Goal: Navigation & Orientation: Find specific page/section

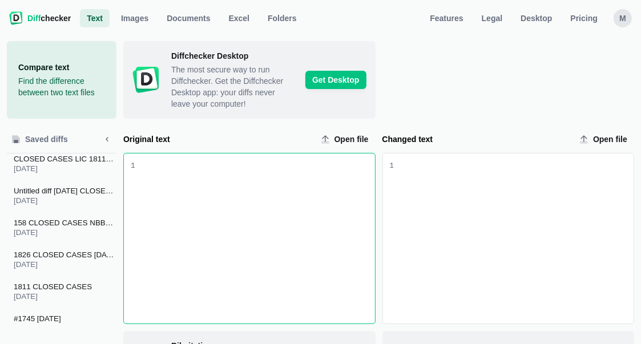
scroll to position [3522, 0]
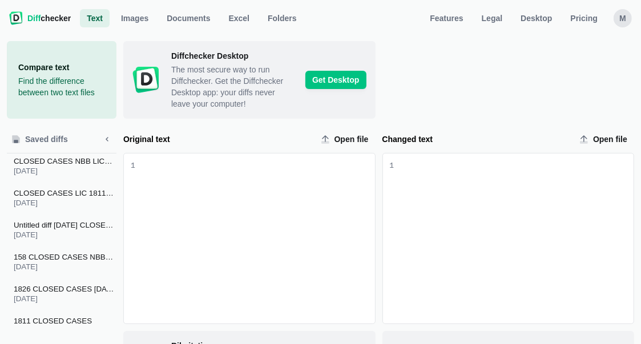
click at [94, 19] on span "Text" at bounding box center [94, 18] width 21 height 11
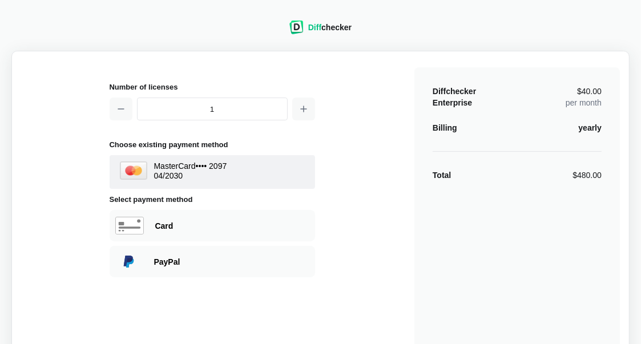
click at [325, 27] on div "Diff checker" at bounding box center [329, 27] width 43 height 11
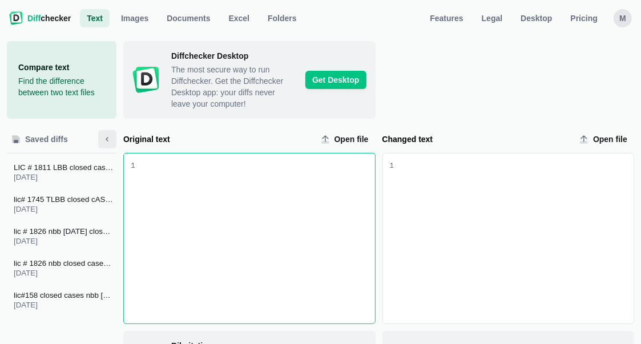
click at [107, 139] on icon "Minimize sidebar" at bounding box center [107, 139] width 9 height 9
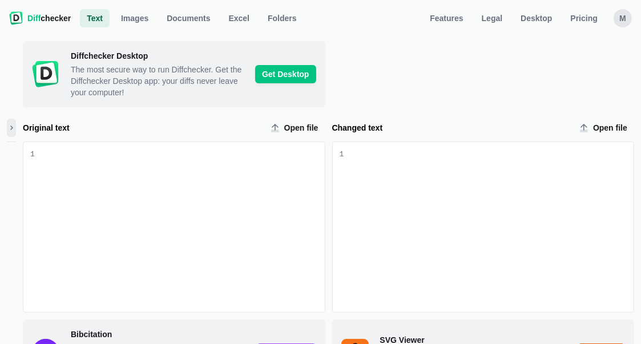
click at [338, 167] on div "9 1" at bounding box center [338, 227] width 11 height 170
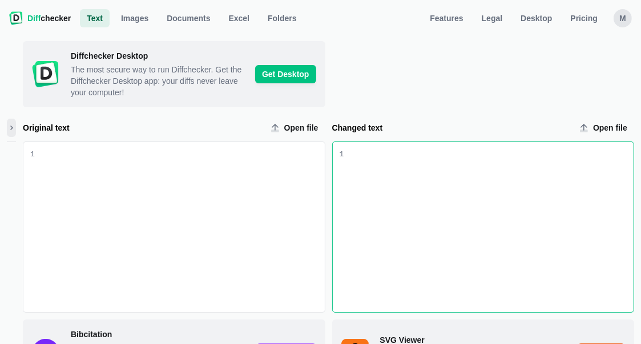
click at [375, 177] on div "Changed text input" at bounding box center [489, 227] width 290 height 170
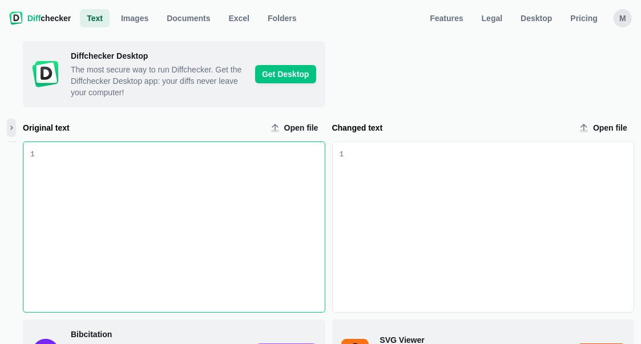
click at [134, 192] on div "Original text input" at bounding box center [180, 227] width 290 height 170
click at [113, 176] on div "Original text input" at bounding box center [180, 227] width 290 height 170
drag, startPoint x: 113, startPoint y: 176, endPoint x: 93, endPoint y: 17, distance: 160.5
click at [93, 17] on span "Text" at bounding box center [94, 18] width 21 height 11
